Goal: Find specific page/section: Find specific page/section

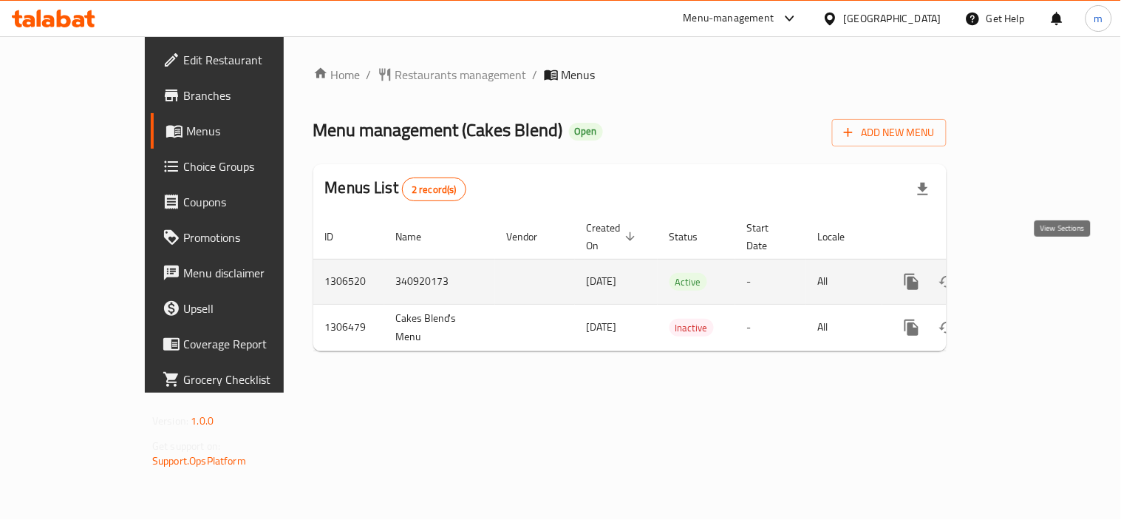
click at [1027, 273] on icon "enhanced table" at bounding box center [1019, 282] width 18 height 18
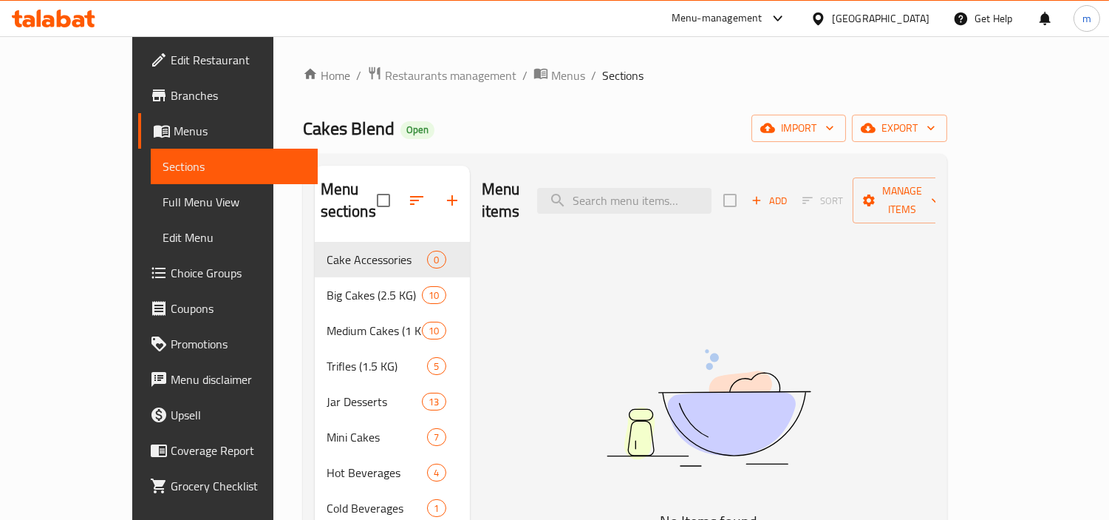
click at [47, 12] on icon at bounding box center [54, 19] width 84 height 18
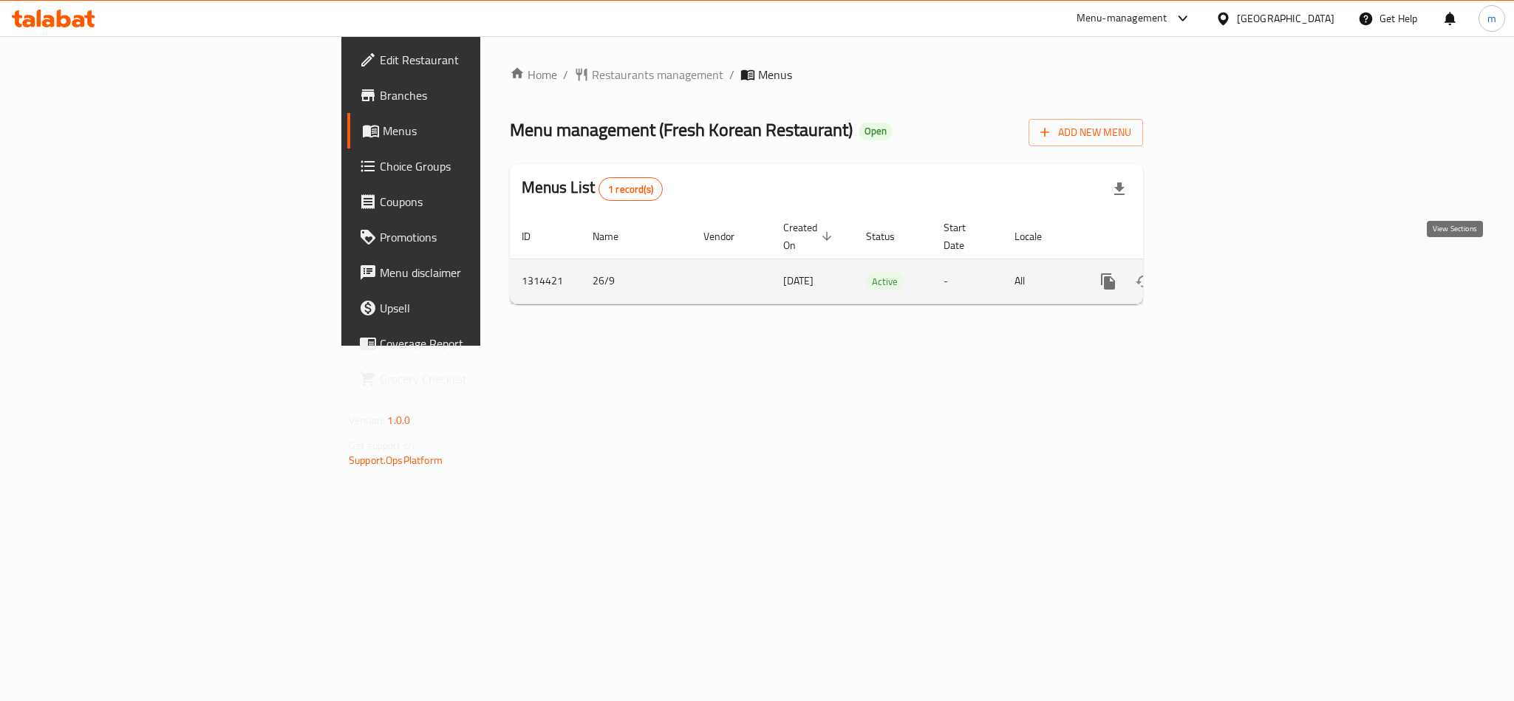
click at [1224, 273] on icon "enhanced table" at bounding box center [1215, 282] width 18 height 18
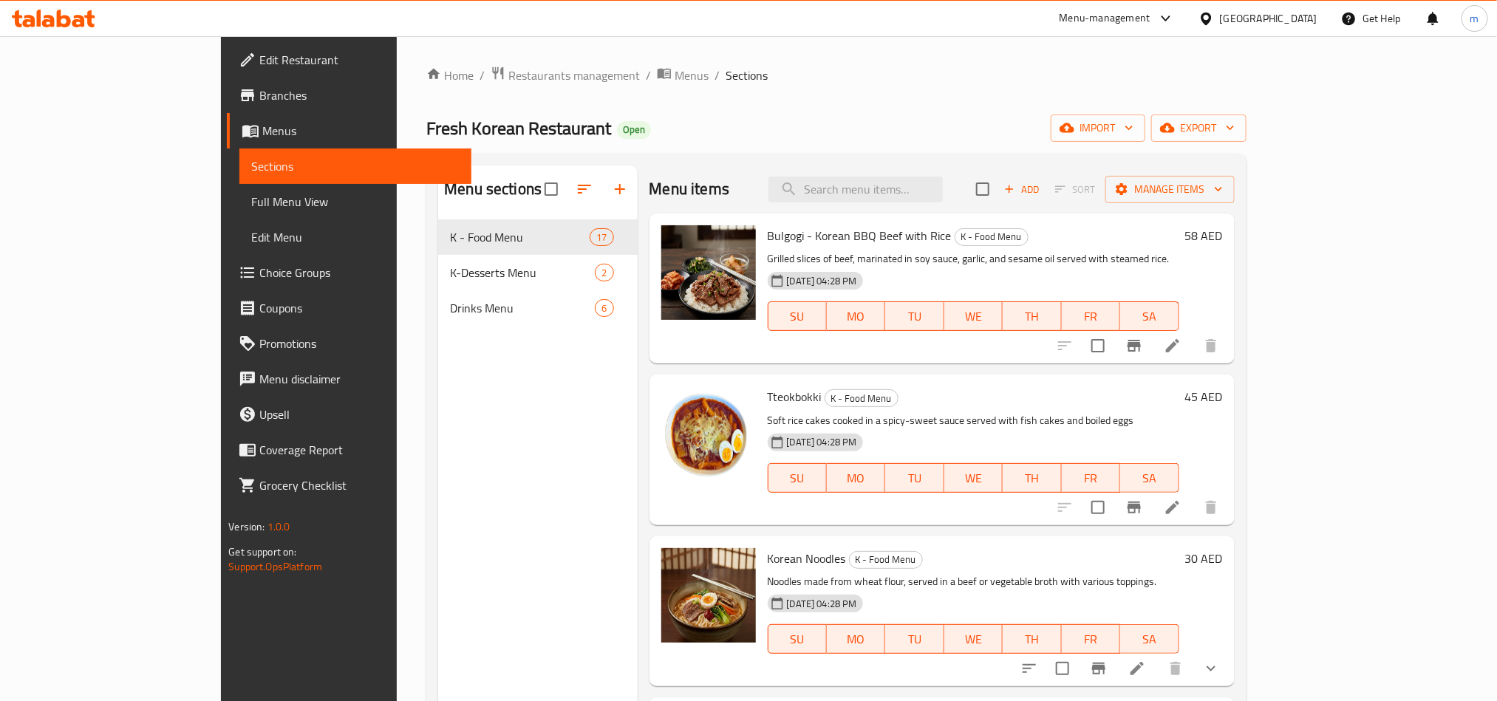
click at [585, 42] on div "Home / Restaurants management / Menus / Sections Fresh Korean Restaurant Open i…" at bounding box center [836, 472] width 879 height 872
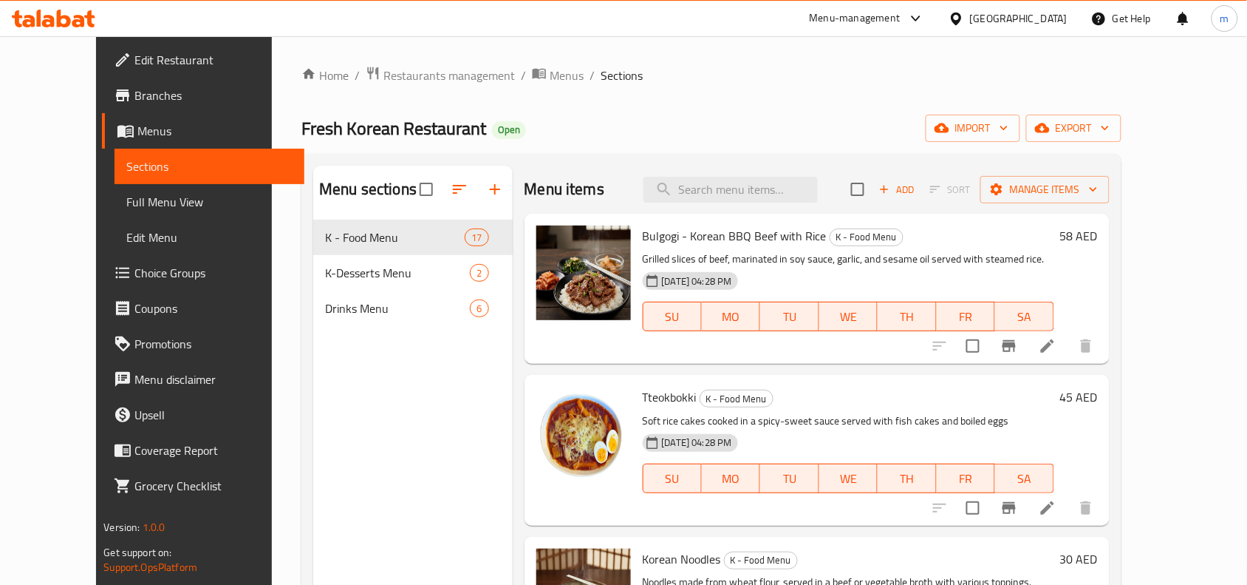
click at [56, 16] on icon at bounding box center [54, 19] width 84 height 18
